Goal: Information Seeking & Learning: Learn about a topic

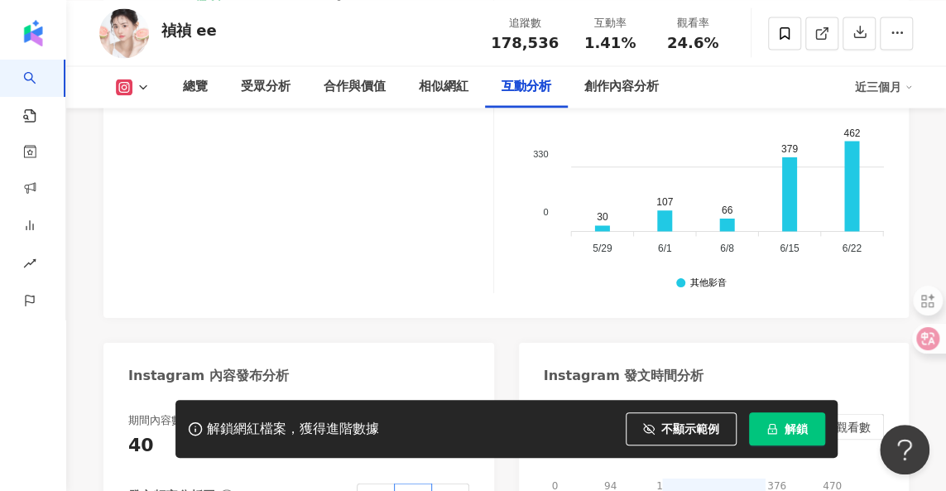
scroll to position [4327, 0]
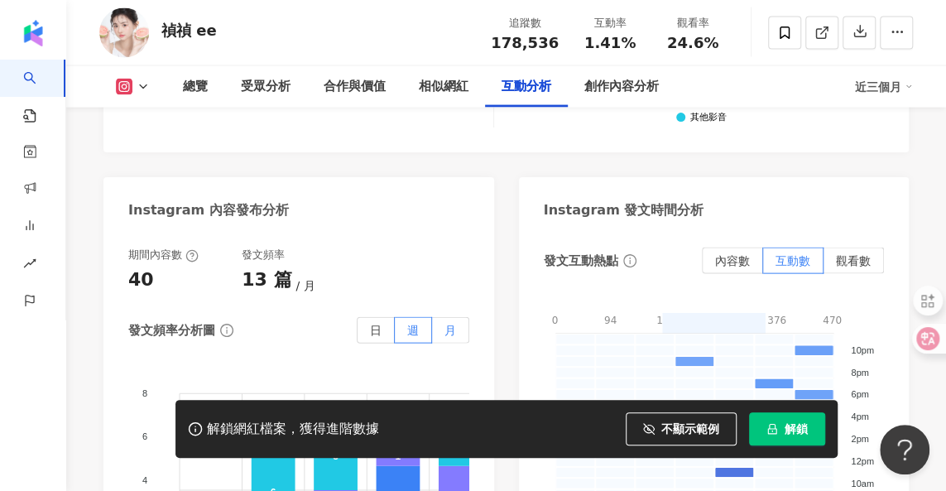
click at [445, 324] on span "月" at bounding box center [451, 330] width 12 height 13
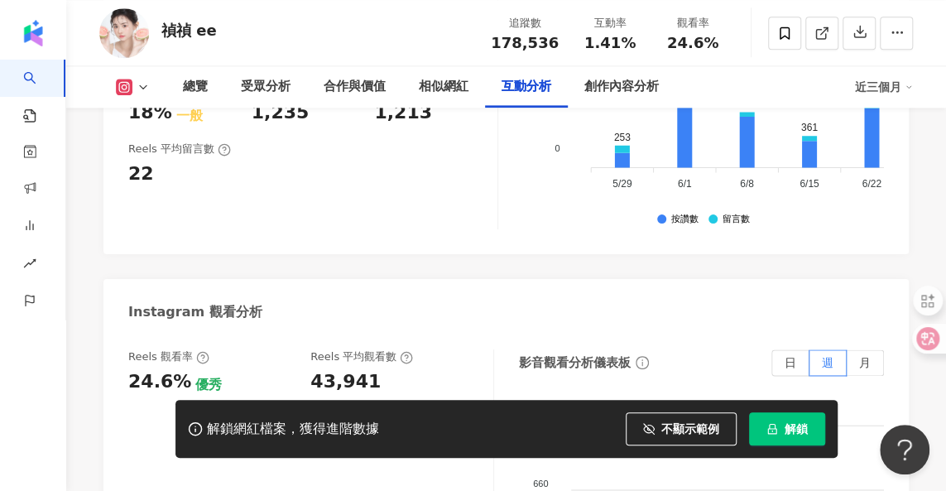
scroll to position [3748, 0]
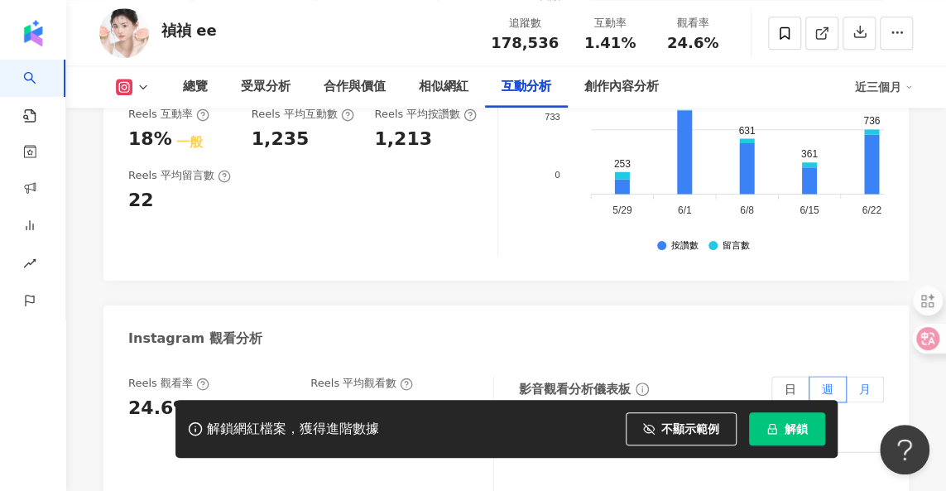
click at [867, 382] on span "月" at bounding box center [865, 388] width 12 height 13
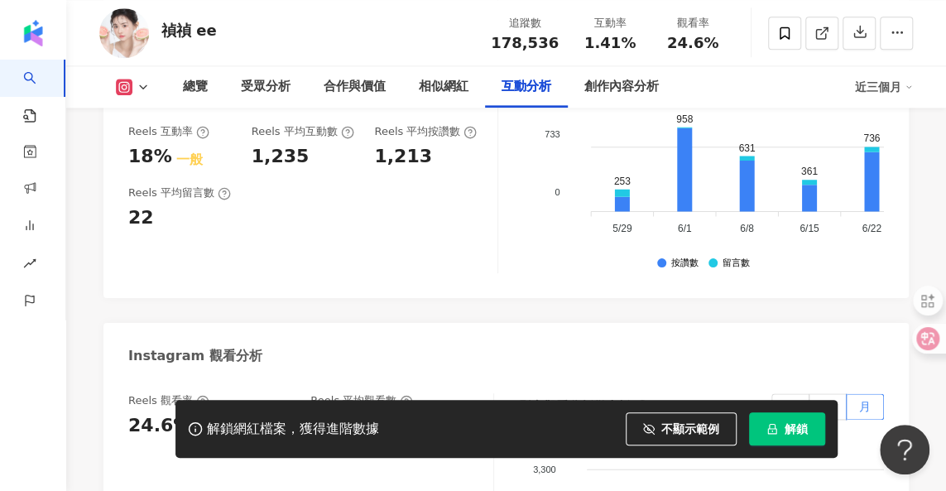
scroll to position [3831, 0]
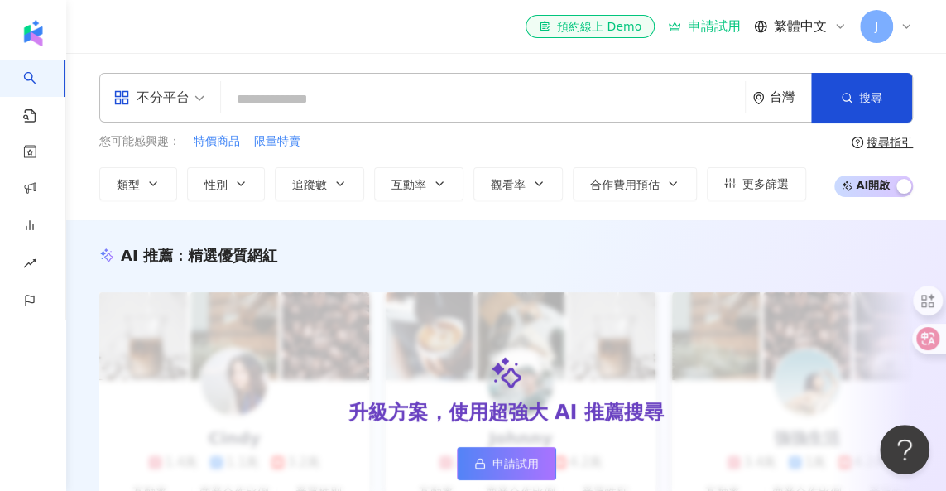
click at [421, 89] on input "search" at bounding box center [483, 99] width 511 height 31
paste input "***"
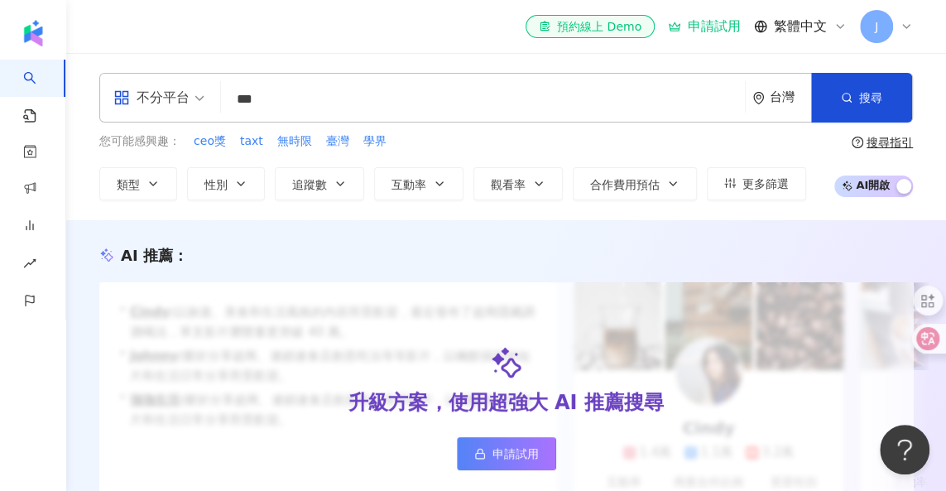
click at [812, 201] on div "不分平台 涂又儀 *** 台灣 搜尋 loading 搜尋名稱、敘述、貼文含有關鍵字 “ 涂又儀 ” 的網紅 您可能感興趣： ceo獎 taxt 無時限 臺灣…" at bounding box center [506, 136] width 880 height 167
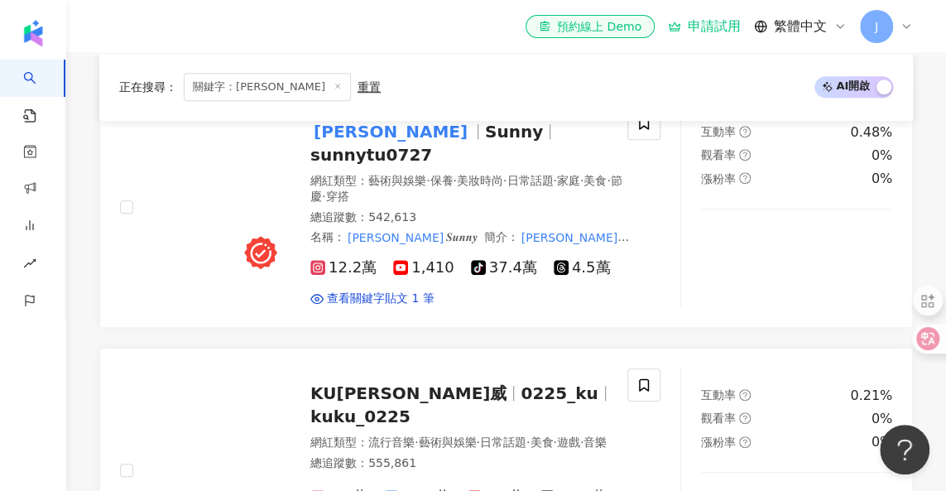
scroll to position [497, 0]
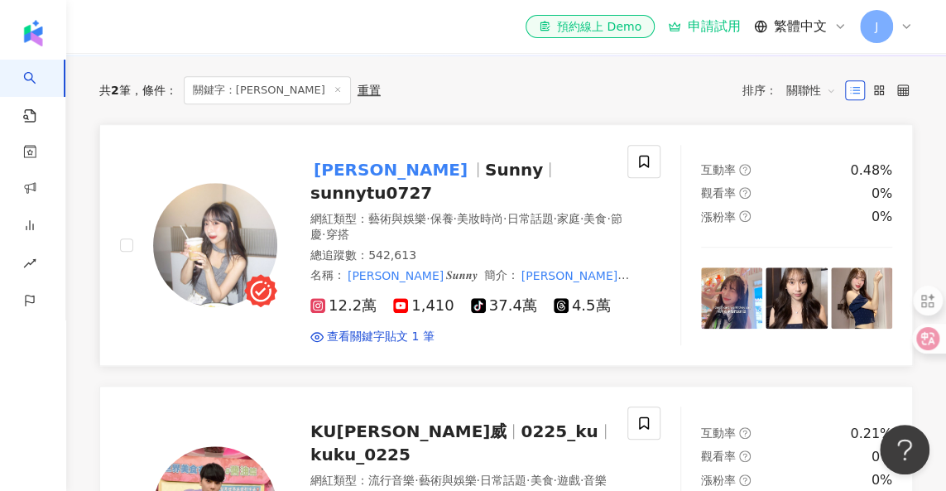
click at [645, 238] on div at bounding box center [644, 245] width 33 height 200
click at [349, 180] on mark "[PERSON_NAME]" at bounding box center [390, 169] width 161 height 26
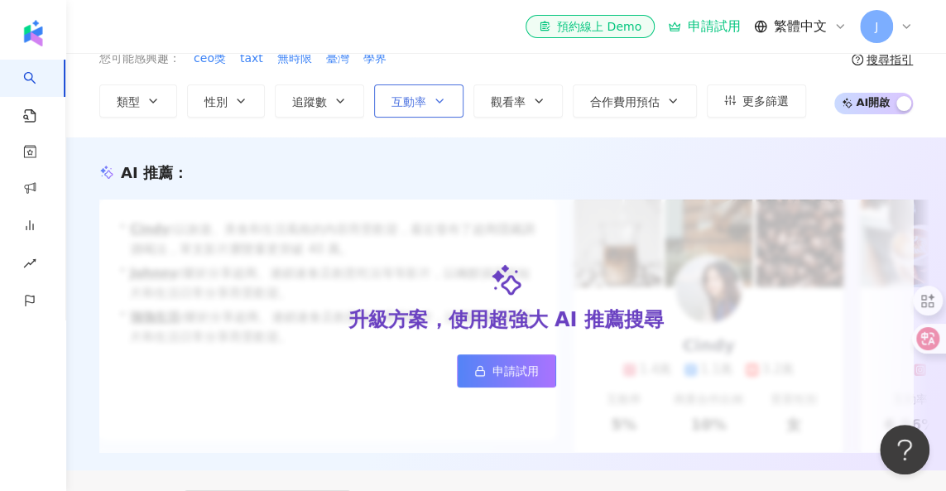
scroll to position [0, 0]
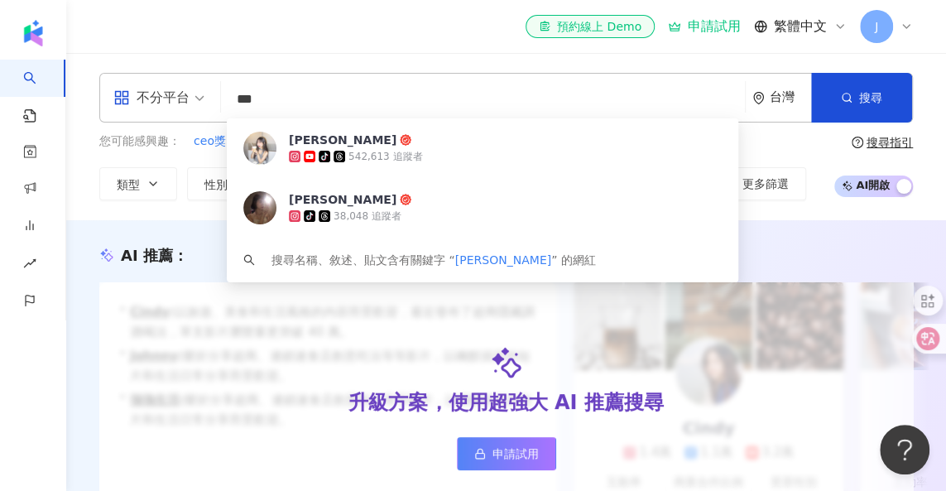
drag, startPoint x: 304, startPoint y: 110, endPoint x: 185, endPoint y: 89, distance: 120.2
click at [185, 89] on div "不分平台 *** 台灣 搜尋 63d930b8-afdf-4d23-b334-794427d560a2 涂又儀 tiktok-icon 542,613 追蹤者…" at bounding box center [506, 98] width 814 height 50
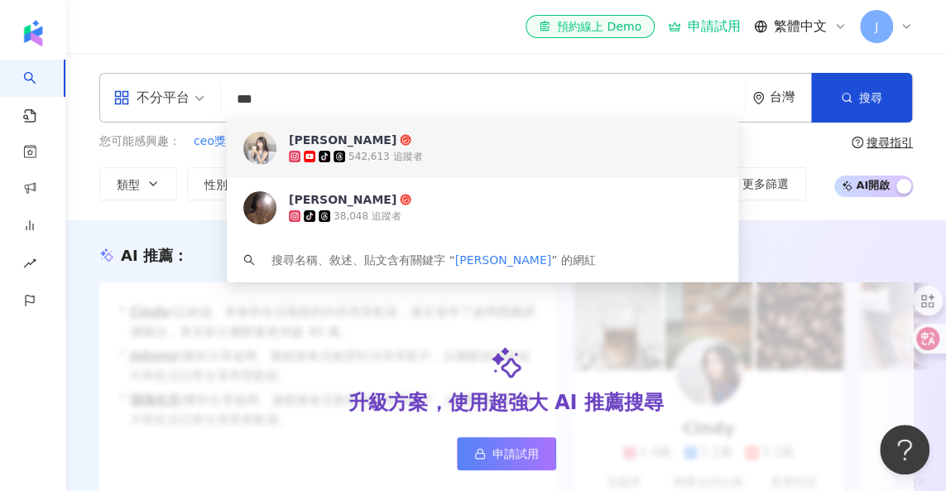
paste input "*"
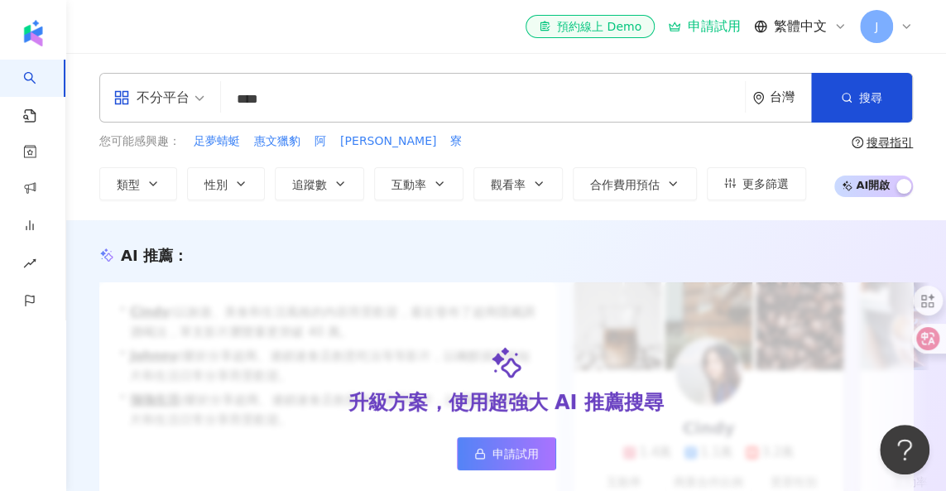
click at [258, 104] on input "****" at bounding box center [483, 99] width 511 height 31
click at [331, 94] on input "***" at bounding box center [483, 99] width 511 height 31
click at [293, 94] on input "***" at bounding box center [483, 99] width 511 height 31
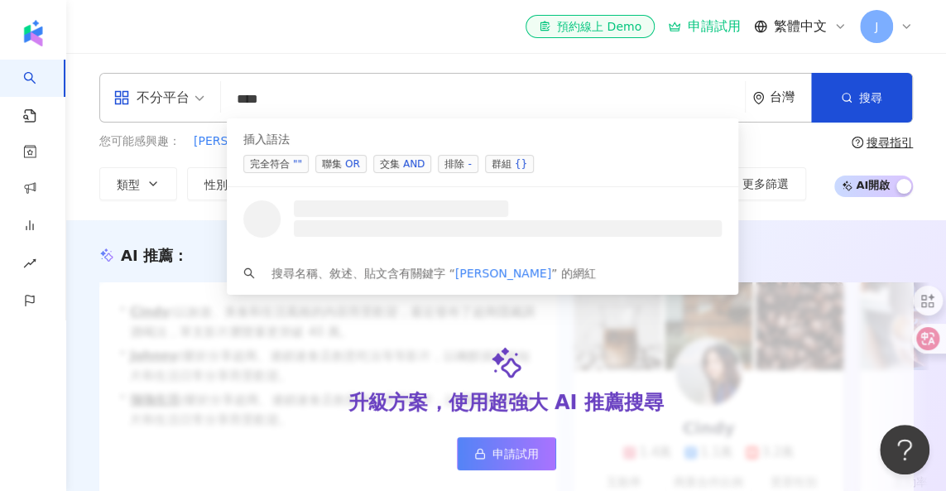
type input "***"
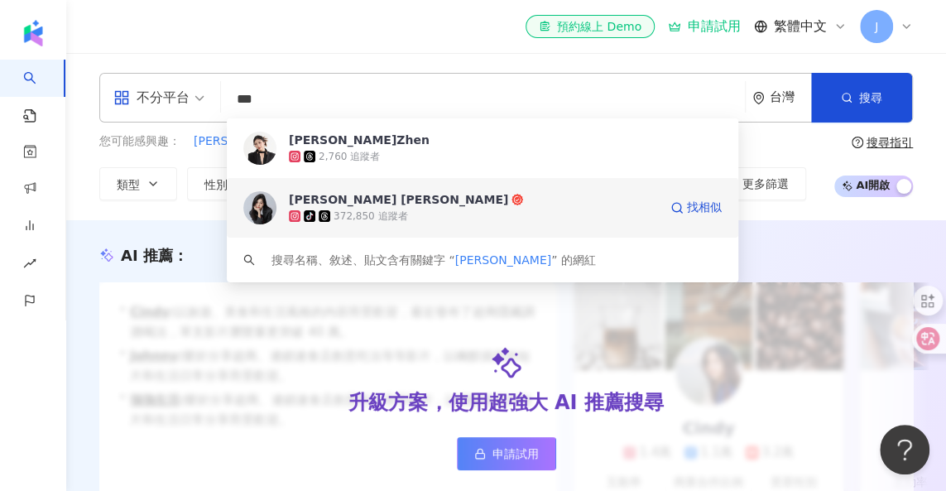
click at [257, 208] on img at bounding box center [259, 207] width 33 height 33
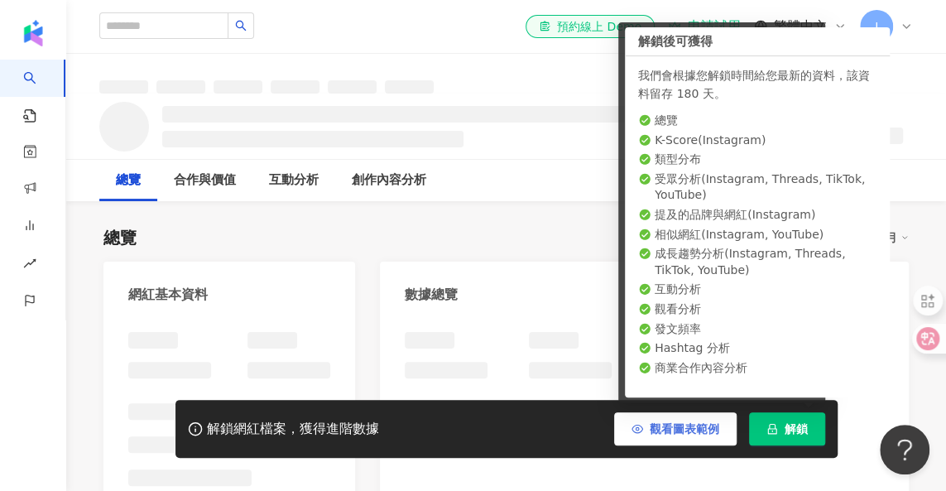
click at [696, 428] on span "觀看圖表範例" at bounding box center [685, 428] width 70 height 13
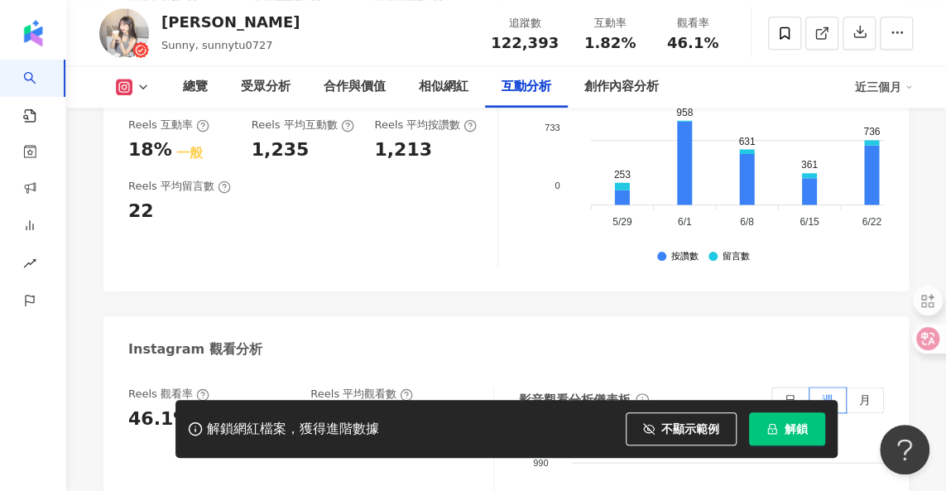
scroll to position [3891, 0]
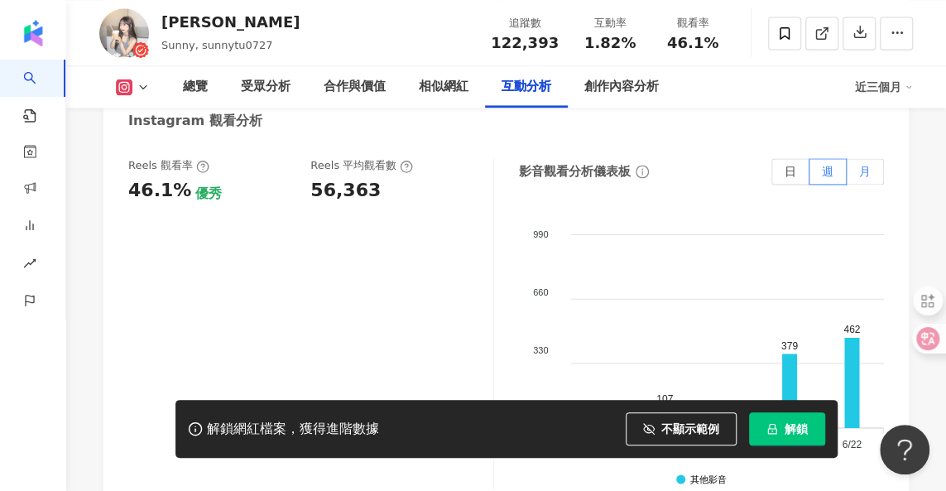
click at [858, 158] on label "月" at bounding box center [865, 171] width 37 height 26
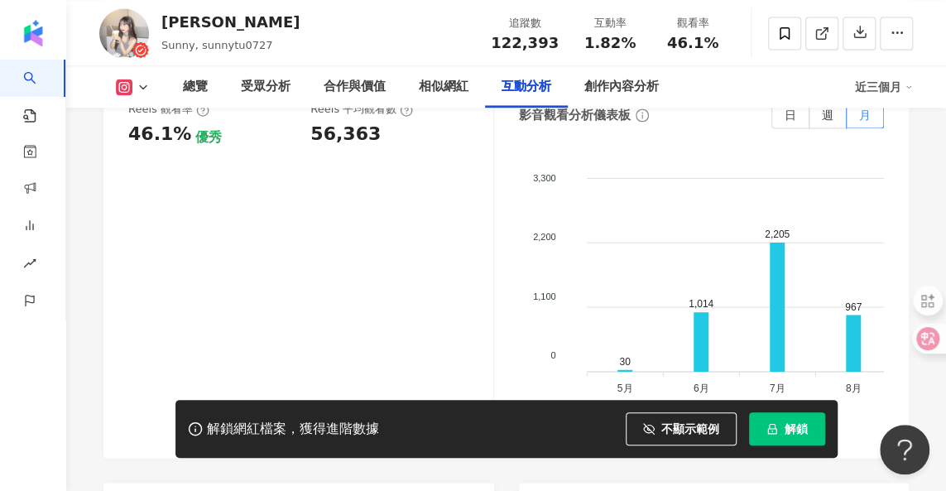
scroll to position [3974, 0]
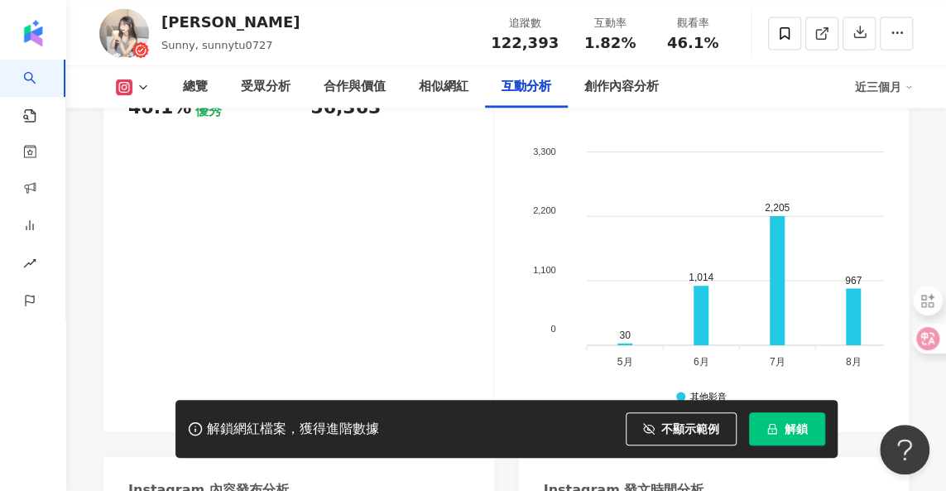
click at [345, 31] on div "[PERSON_NAME] Sunny, sunnytu0727 追蹤數 122,393 互動率 1.82% 觀看率 46.1%" at bounding box center [506, 32] width 880 height 65
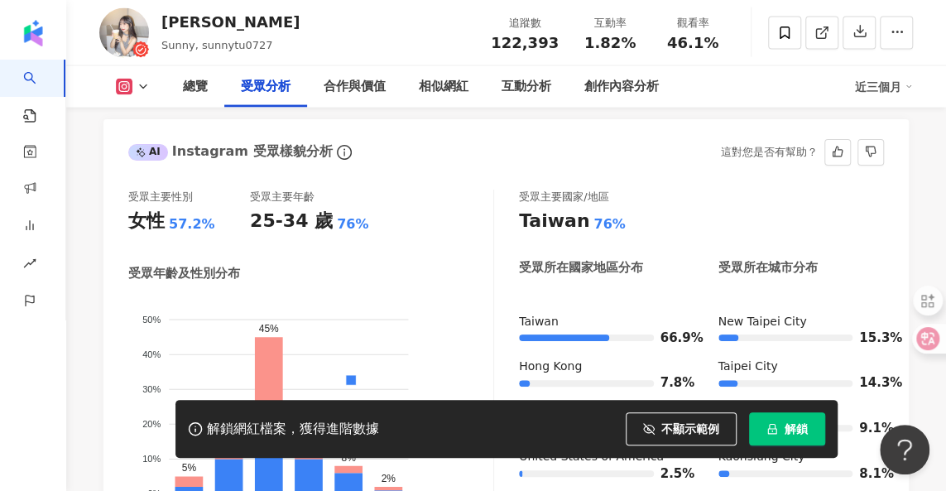
scroll to position [1490, 0]
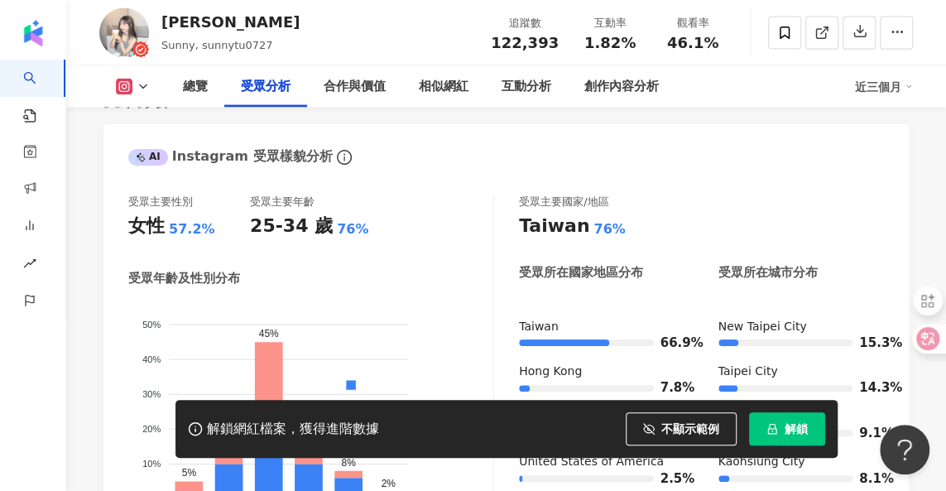
click at [902, 87] on div "近三個月" at bounding box center [884, 87] width 58 height 26
click at [902, 125] on link "近三個月" at bounding box center [897, 123] width 58 height 18
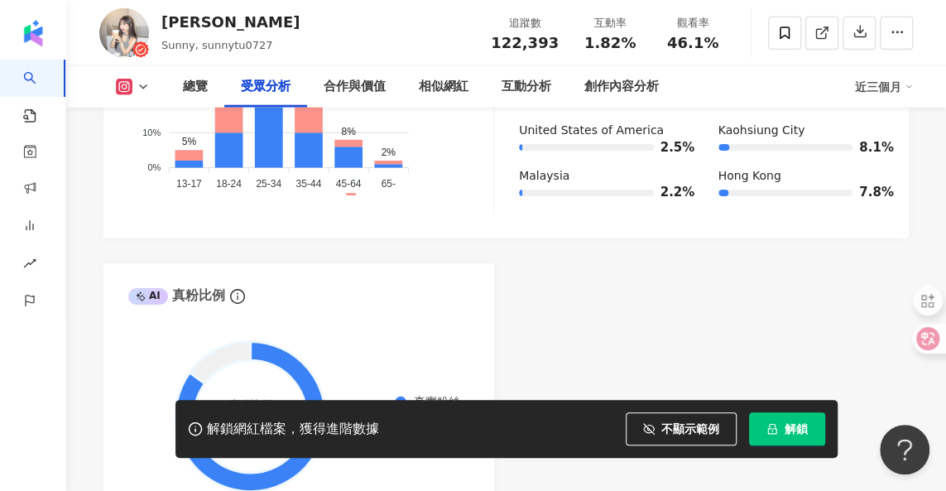
scroll to position [1987, 0]
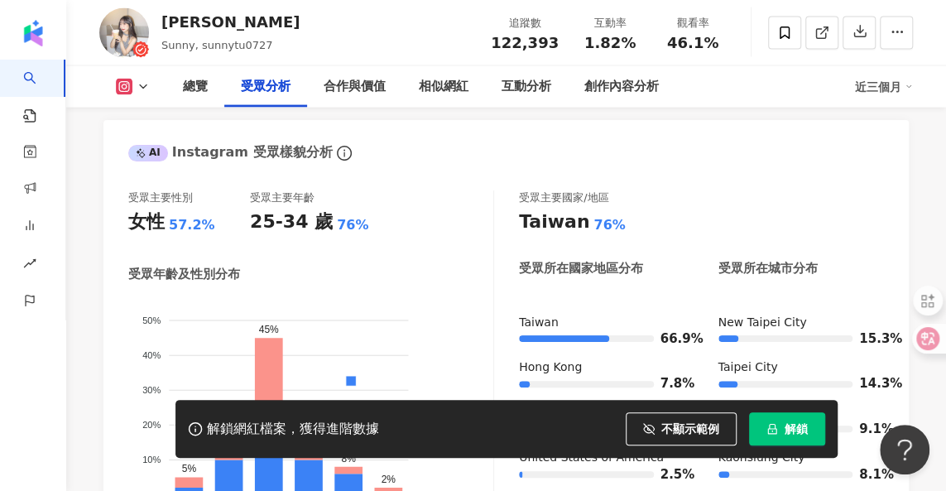
scroll to position [1490, 0]
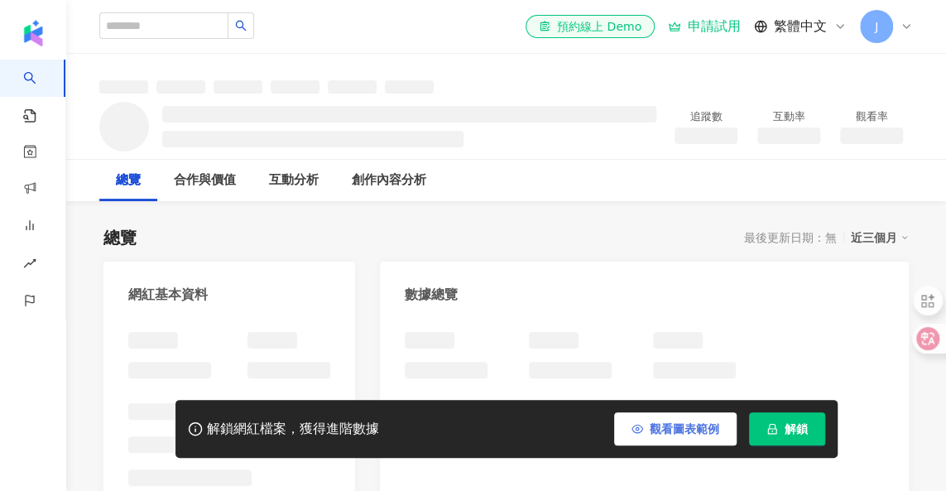
click at [695, 435] on span "觀看圖表範例" at bounding box center [685, 428] width 70 height 13
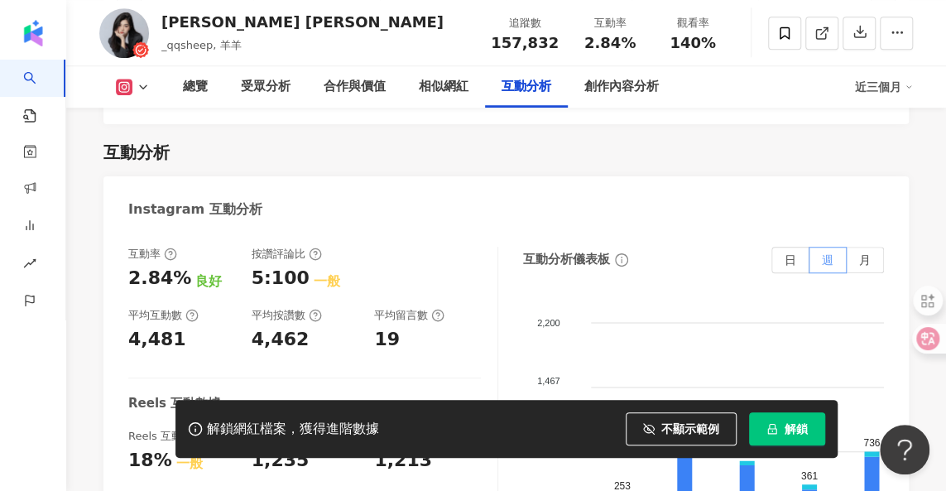
scroll to position [3312, 0]
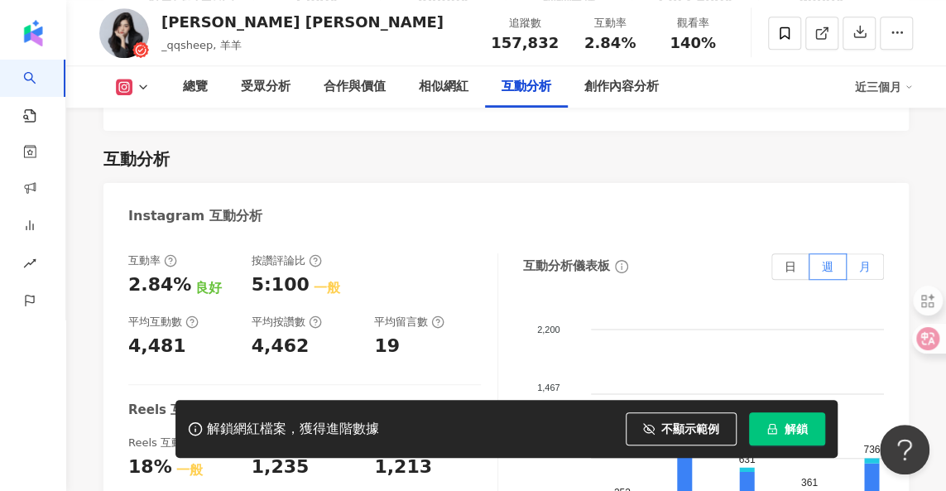
click at [867, 260] on span "月" at bounding box center [865, 266] width 12 height 13
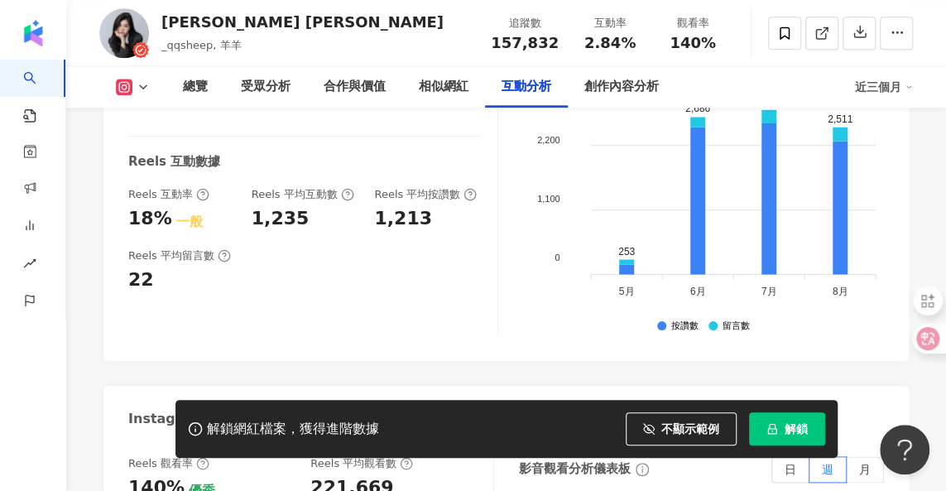
scroll to position [3477, 0]
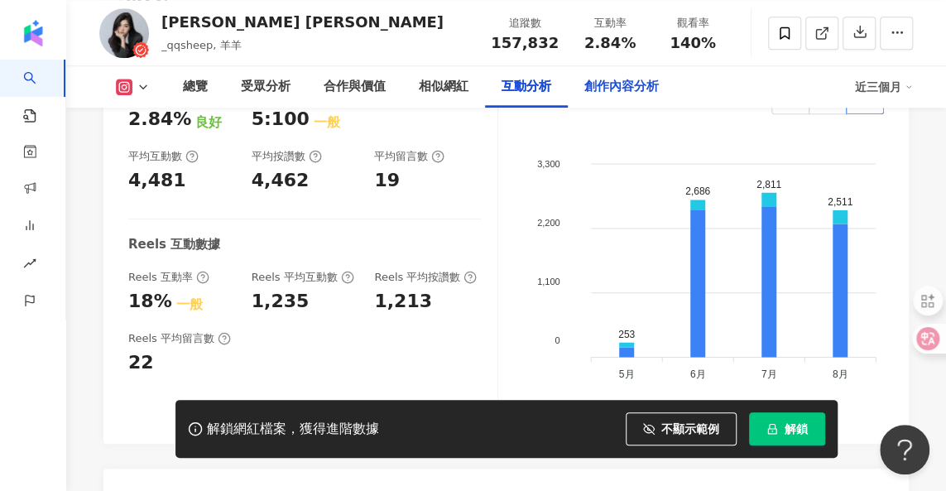
click at [626, 88] on div "創作內容分析" at bounding box center [621, 87] width 75 height 20
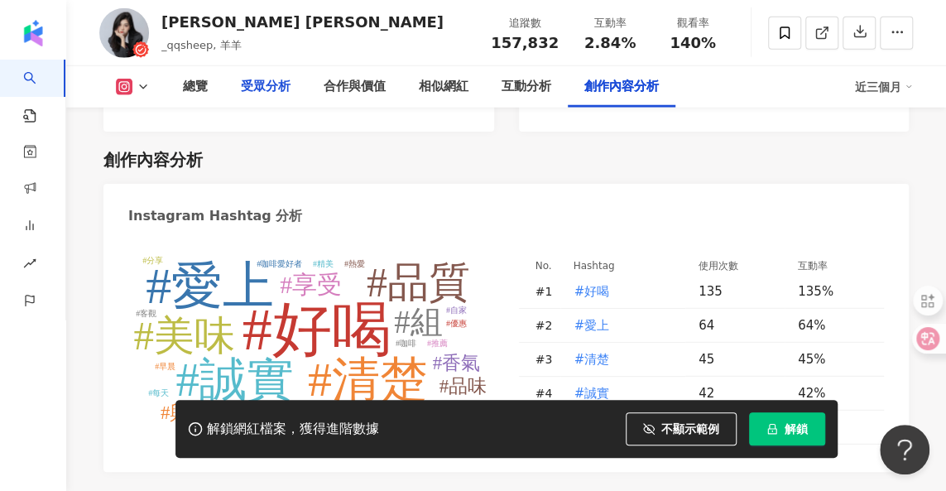
click at [257, 89] on div "受眾分析" at bounding box center [266, 87] width 50 height 20
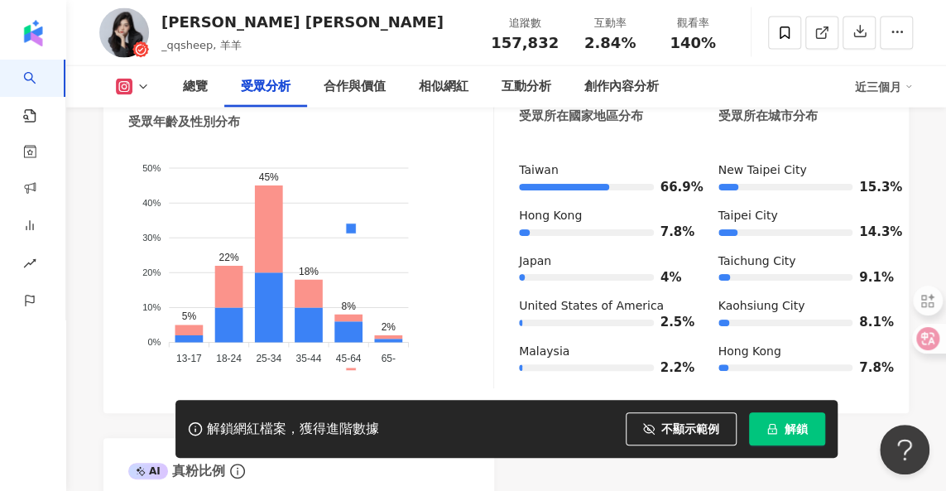
scroll to position [1605, 0]
